Goal: Check status

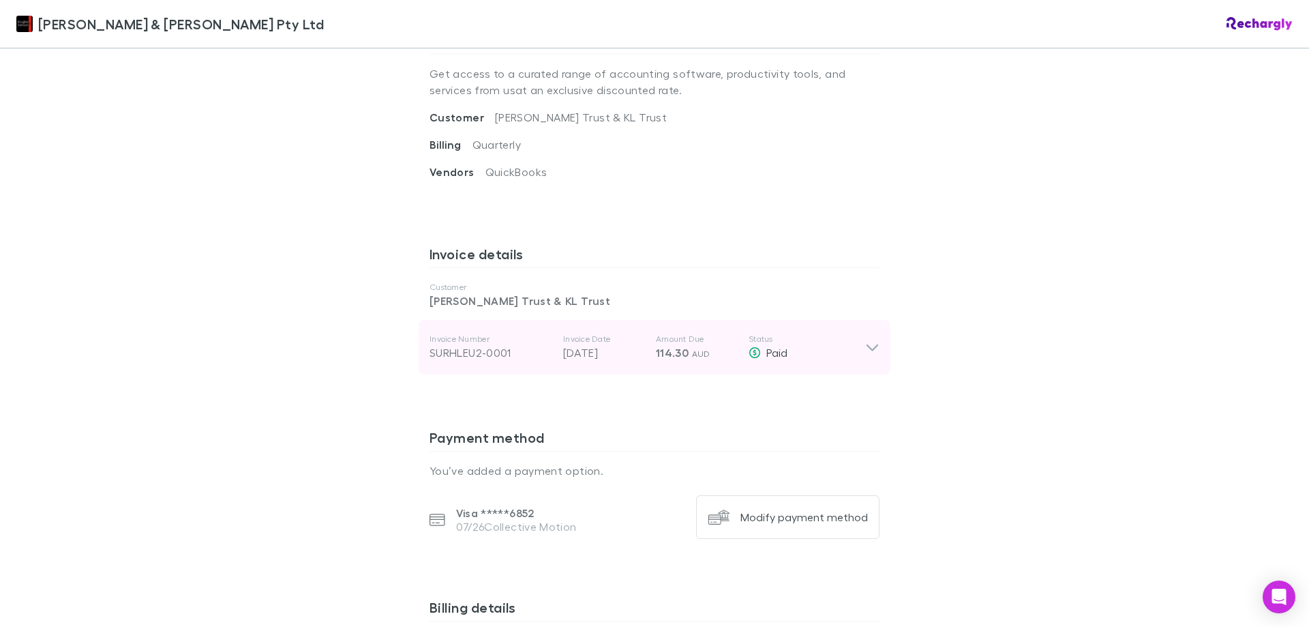
scroll to position [546, 0]
click at [865, 338] on icon at bounding box center [872, 346] width 14 height 16
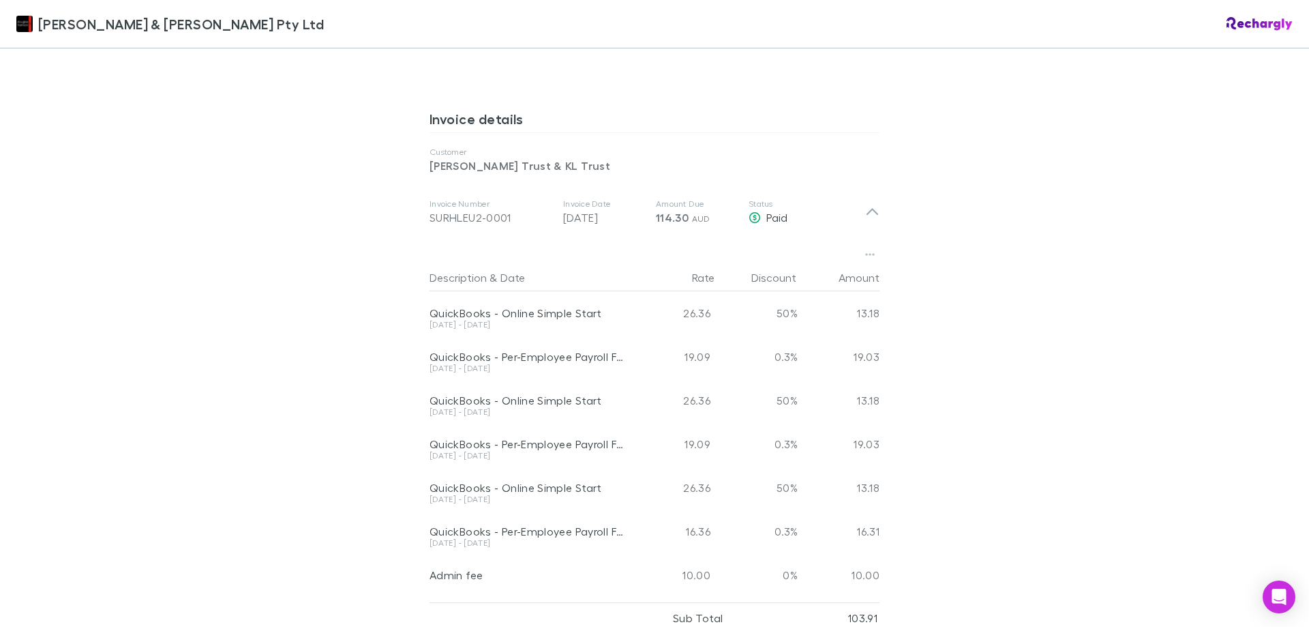
scroll to position [682, 0]
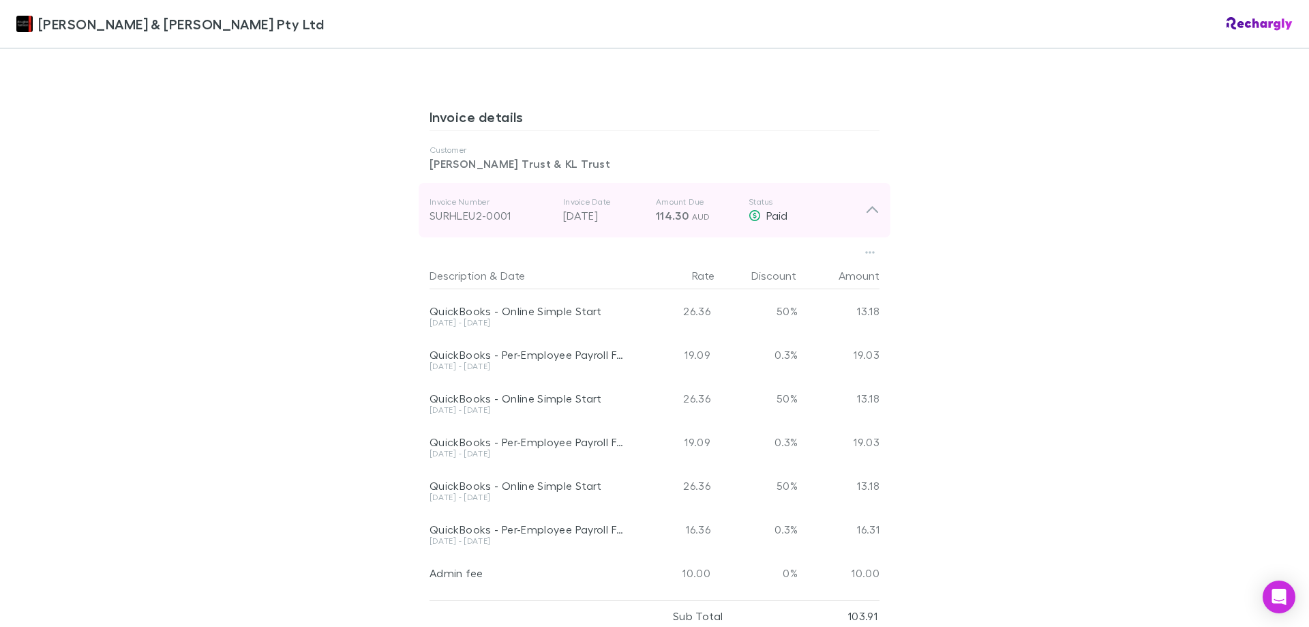
click at [872, 202] on icon at bounding box center [872, 210] width 14 height 16
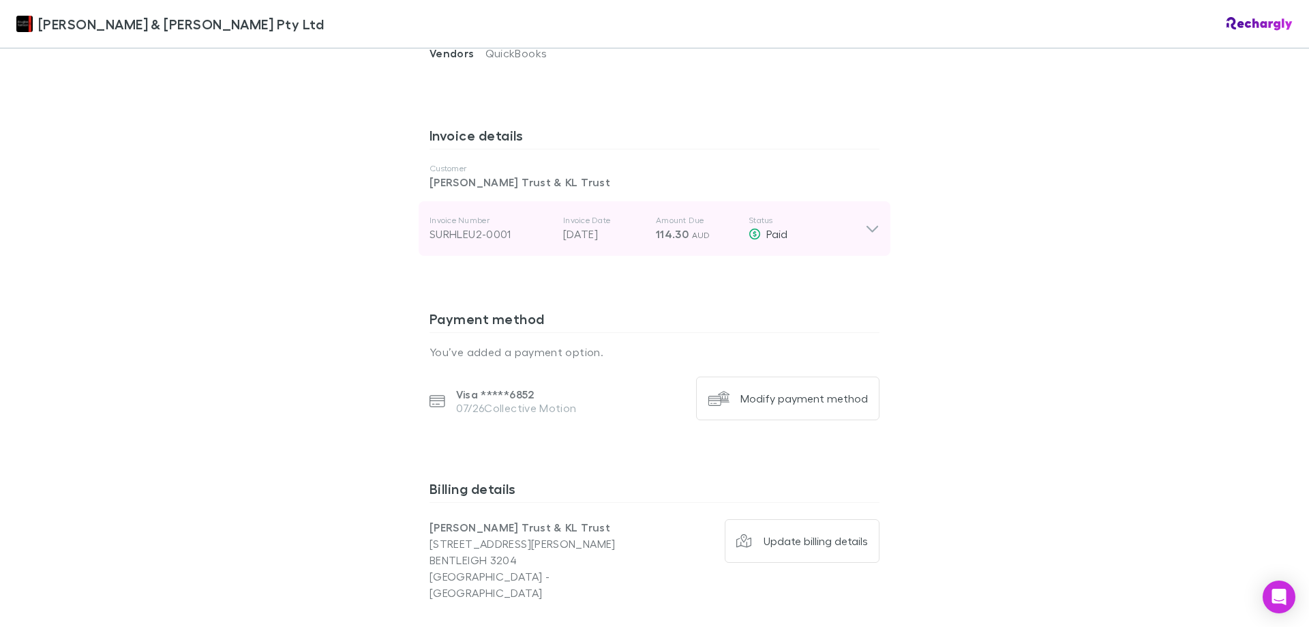
scroll to position [641, 0]
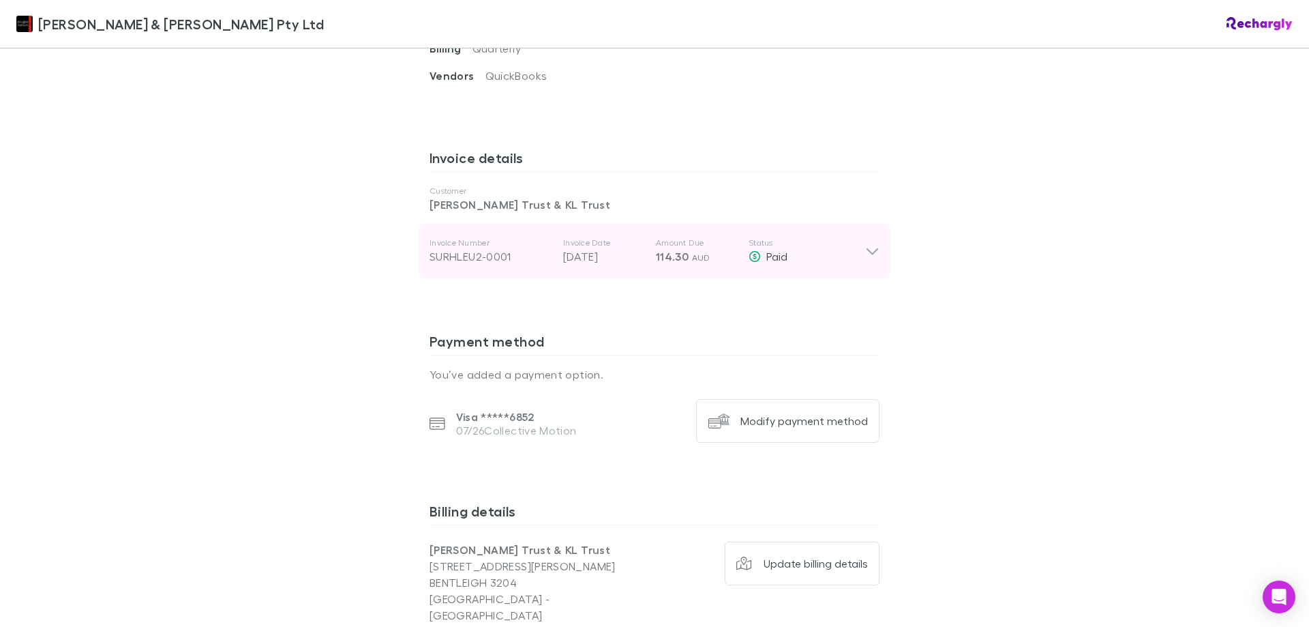
click at [455, 248] on div "SURHLEU2-0001" at bounding box center [491, 256] width 123 height 16
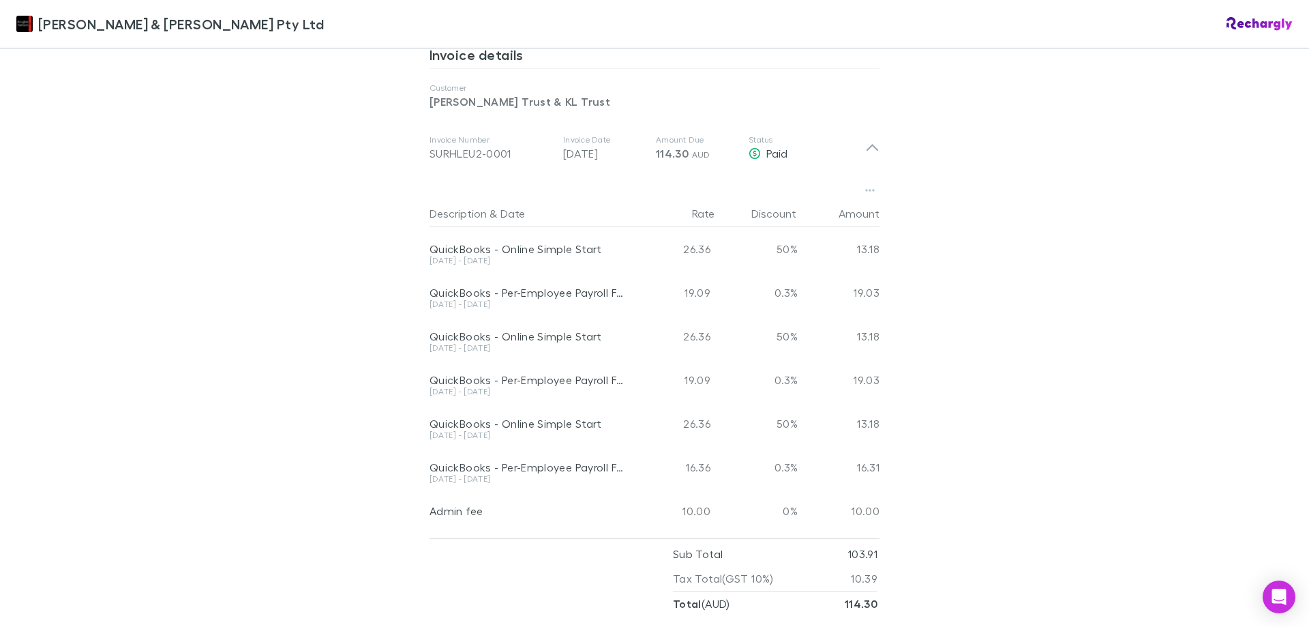
scroll to position [757, 0]
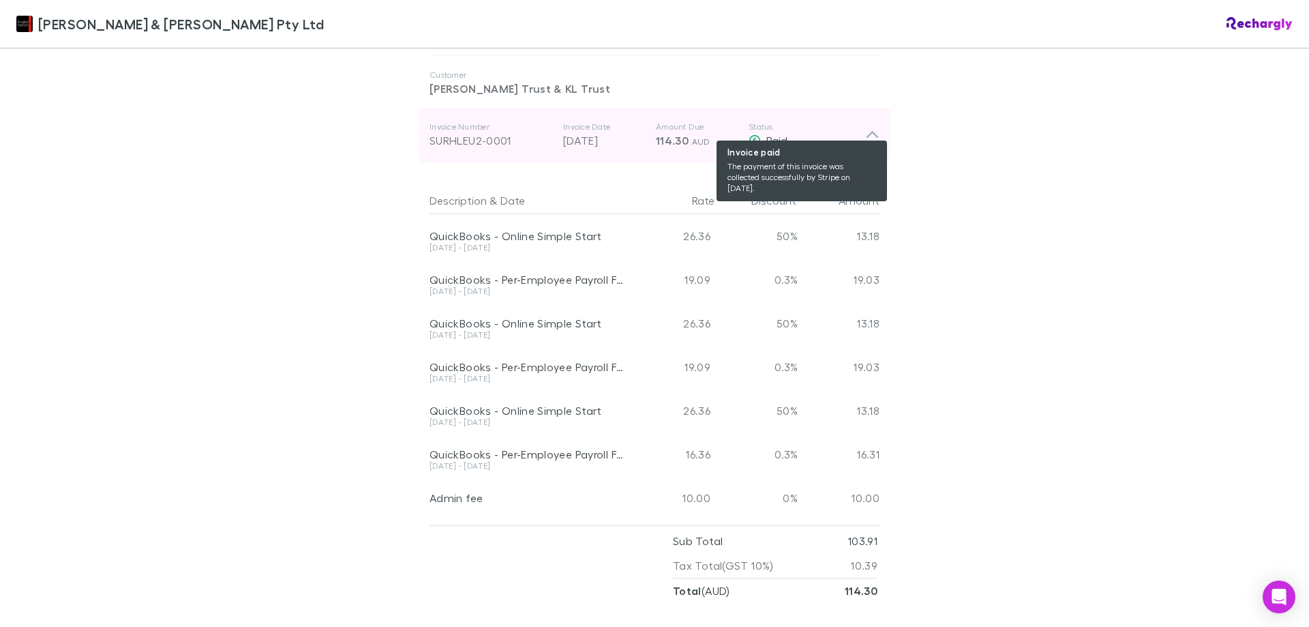
click at [857, 132] on div "Paid" at bounding box center [807, 140] width 117 height 16
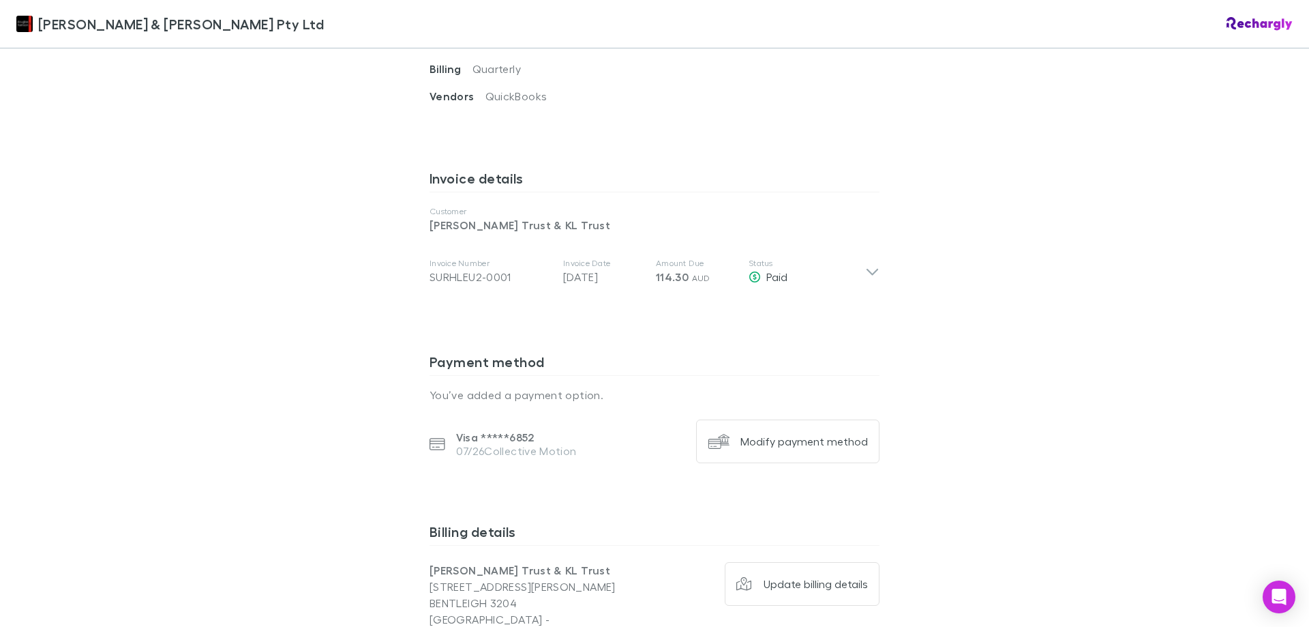
click at [973, 201] on div "[PERSON_NAME] & [PERSON_NAME] Pty Ltd [PERSON_NAME] & [PERSON_NAME] Pty Ltd Sof…" at bounding box center [654, 313] width 1309 height 627
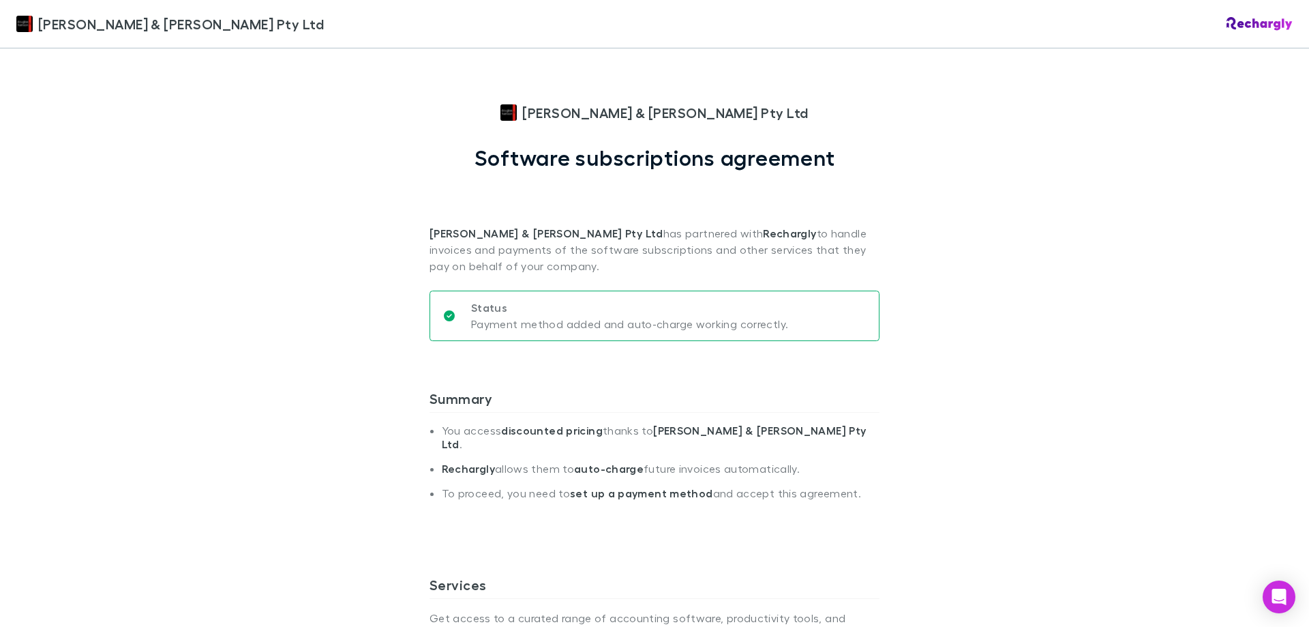
scroll to position [0, 0]
